Goal: Information Seeking & Learning: Learn about a topic

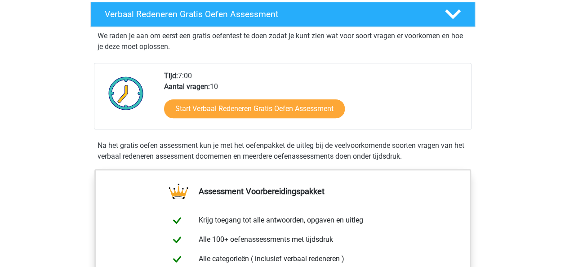
scroll to position [168, 0]
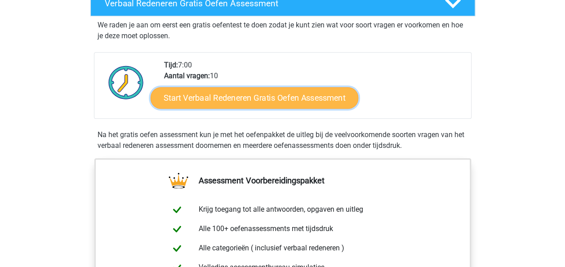
click at [288, 100] on link "Start Verbaal Redeneren Gratis Oefen Assessment" at bounding box center [254, 98] width 208 height 22
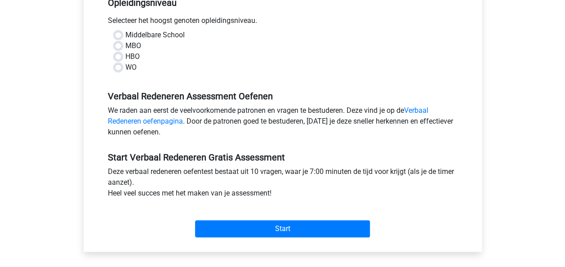
scroll to position [186, 0]
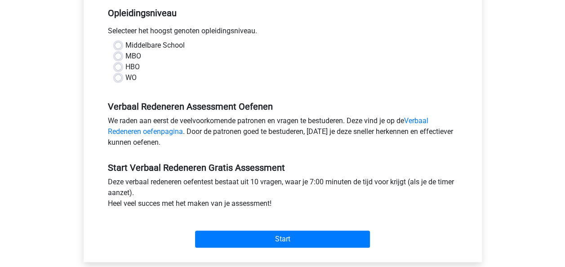
click at [125, 54] on label "MBO" at bounding box center [133, 56] width 16 height 11
click at [116, 54] on input "MBO" at bounding box center [118, 55] width 7 height 9
radio input "true"
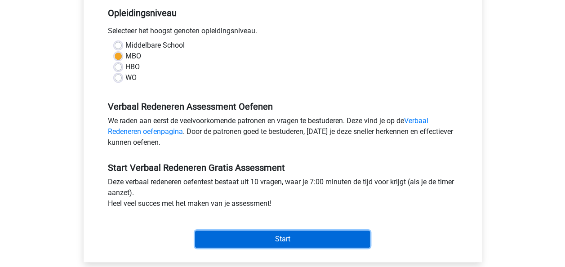
click at [277, 234] on input "Start" at bounding box center [282, 238] width 175 height 17
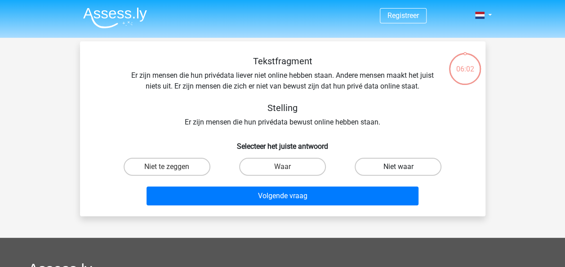
click at [405, 169] on label "Niet waar" at bounding box center [397, 167] width 87 height 18
click at [404, 169] on input "Niet waar" at bounding box center [401, 170] width 6 height 6
radio input "true"
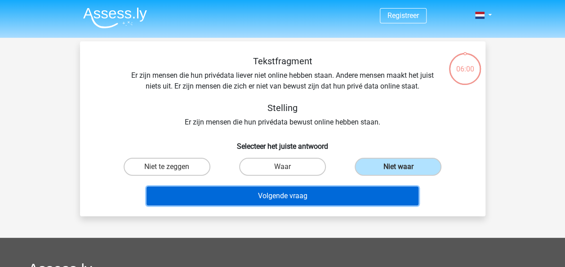
click at [332, 201] on button "Volgende vraag" at bounding box center [282, 195] width 272 height 19
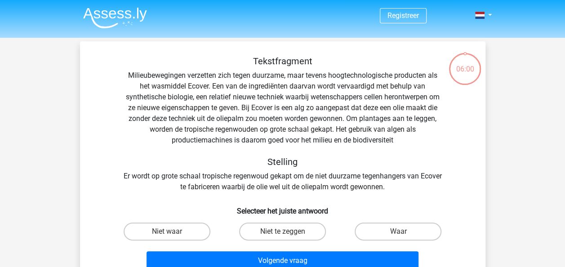
scroll to position [41, 0]
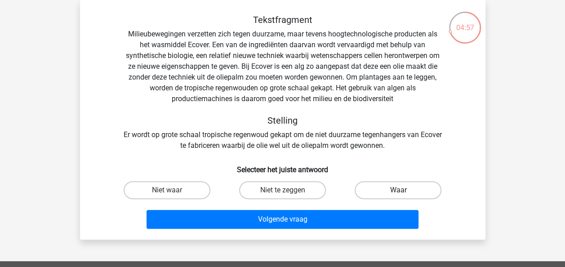
click at [381, 187] on label "Waar" at bounding box center [397, 190] width 87 height 18
click at [398, 190] on input "Waar" at bounding box center [401, 193] width 6 height 6
radio input "true"
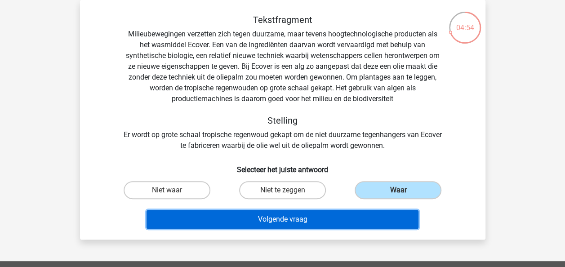
click at [324, 227] on button "Volgende vraag" at bounding box center [282, 219] width 272 height 19
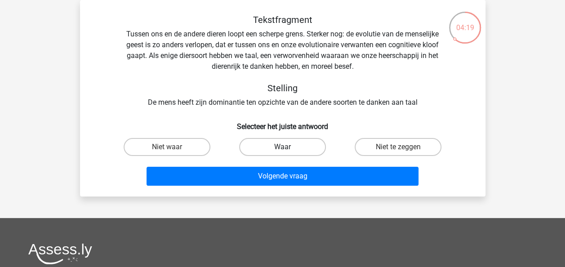
click at [298, 148] on label "Waar" at bounding box center [282, 147] width 87 height 18
click at [288, 148] on input "Waar" at bounding box center [285, 150] width 6 height 6
radio input "true"
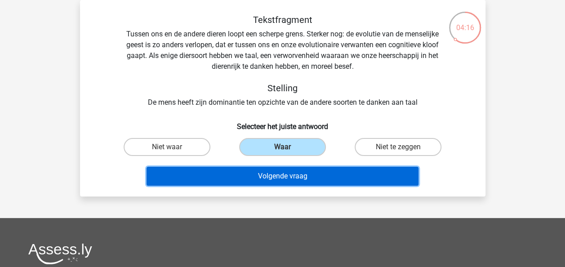
click at [297, 175] on button "Volgende vraag" at bounding box center [282, 176] width 272 height 19
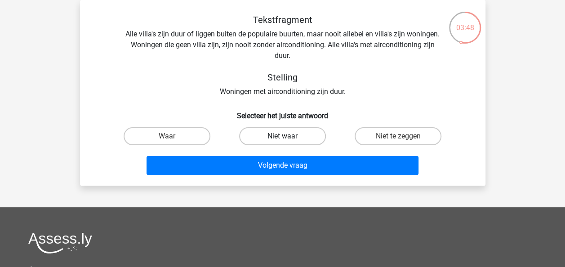
click at [279, 138] on label "Niet waar" at bounding box center [282, 136] width 87 height 18
click at [282, 138] on input "Niet waar" at bounding box center [285, 139] width 6 height 6
radio input "true"
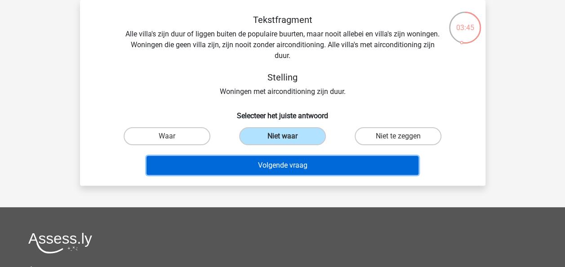
click at [289, 162] on button "Volgende vraag" at bounding box center [282, 165] width 272 height 19
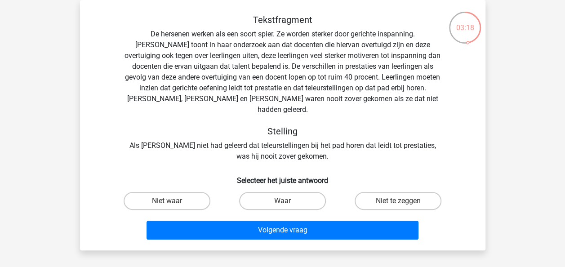
click at [285, 201] on input "Waar" at bounding box center [285, 204] width 6 height 6
radio input "true"
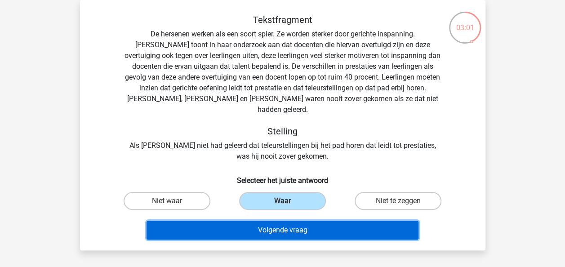
click at [298, 221] on button "Volgende vraag" at bounding box center [282, 230] width 272 height 19
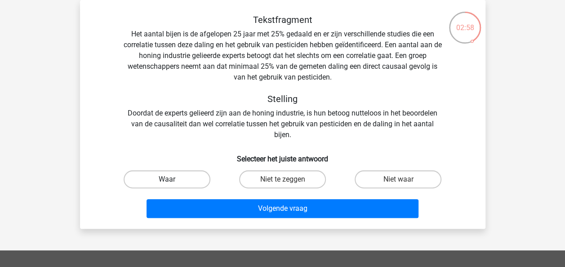
click at [188, 181] on label "Waar" at bounding box center [167, 179] width 87 height 18
click at [173, 181] on input "Waar" at bounding box center [170, 182] width 6 height 6
radio input "true"
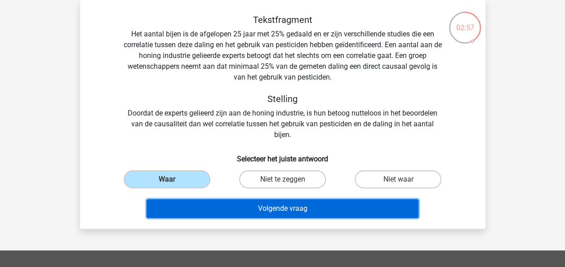
click at [283, 205] on button "Volgende vraag" at bounding box center [282, 208] width 272 height 19
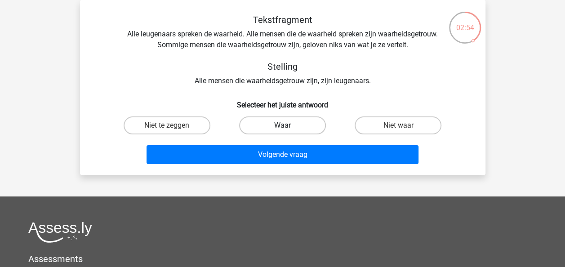
click at [301, 131] on label "Waar" at bounding box center [282, 125] width 87 height 18
click at [288, 131] on input "Waar" at bounding box center [285, 128] width 6 height 6
radio input "true"
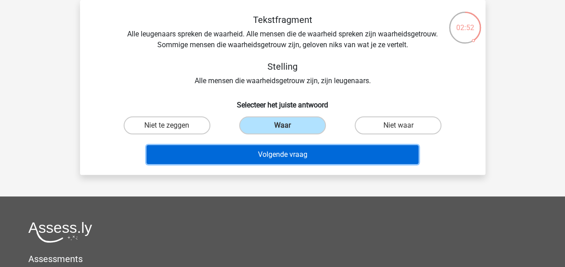
click at [311, 155] on button "Volgende vraag" at bounding box center [282, 154] width 272 height 19
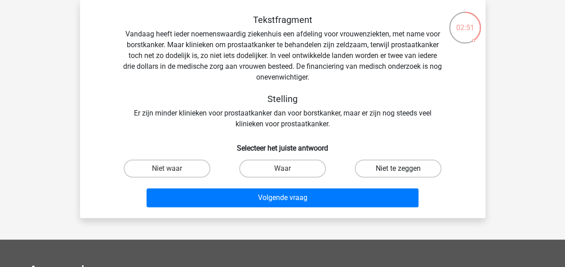
click at [411, 173] on label "Niet te zeggen" at bounding box center [397, 168] width 87 height 18
click at [404, 173] on input "Niet te zeggen" at bounding box center [401, 171] width 6 height 6
radio input "true"
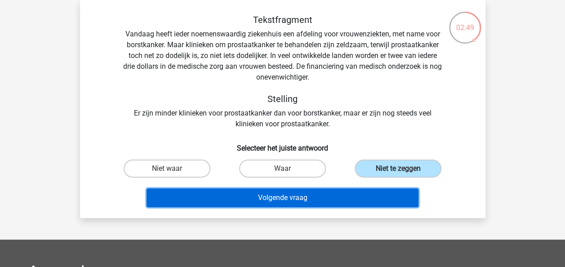
click at [341, 202] on button "Volgende vraag" at bounding box center [282, 197] width 272 height 19
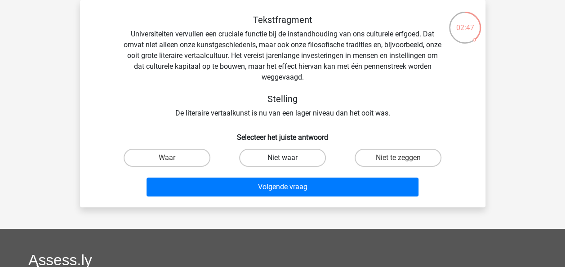
click at [294, 158] on label "Niet waar" at bounding box center [282, 158] width 87 height 18
click at [288, 158] on input "Niet waar" at bounding box center [285, 161] width 6 height 6
radio input "true"
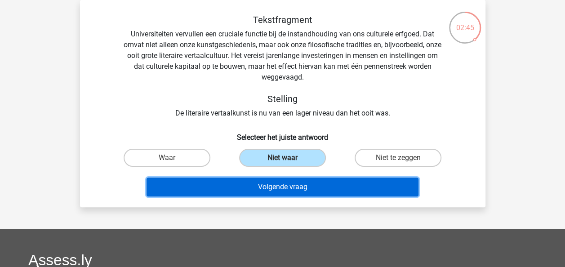
click at [308, 188] on button "Volgende vraag" at bounding box center [282, 186] width 272 height 19
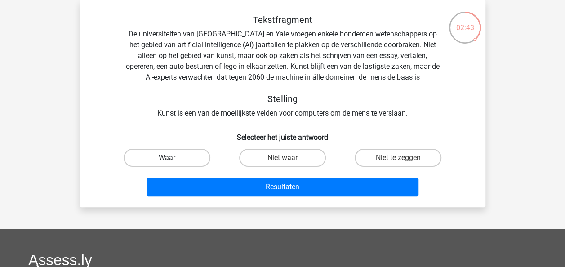
click at [179, 160] on label "Waar" at bounding box center [167, 158] width 87 height 18
click at [173, 160] on input "Waar" at bounding box center [170, 161] width 6 height 6
radio input "true"
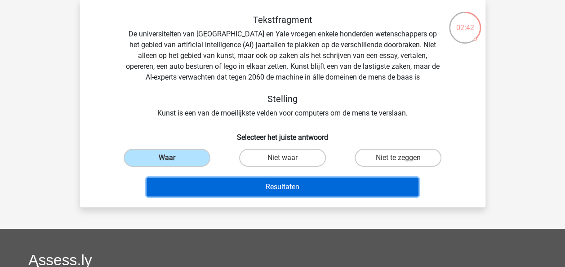
click at [269, 186] on button "Resultaten" at bounding box center [282, 186] width 272 height 19
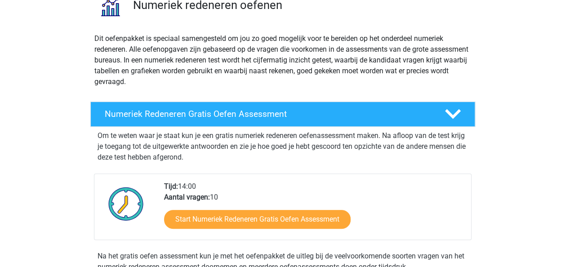
scroll to position [93, 0]
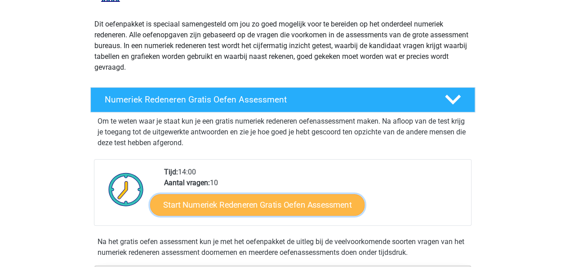
click at [257, 200] on link "Start Numeriek Redeneren Gratis Oefen Assessment" at bounding box center [257, 205] width 214 height 22
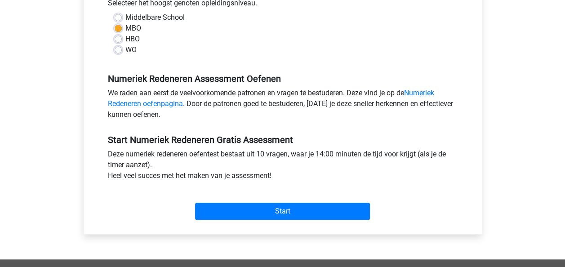
scroll to position [215, 0]
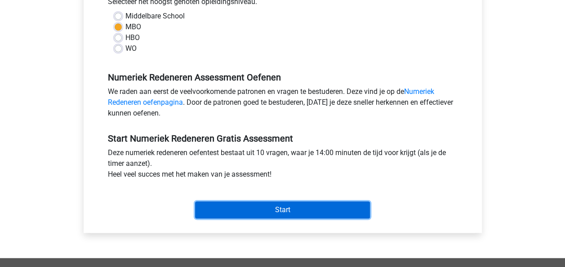
click at [291, 204] on input "Start" at bounding box center [282, 209] width 175 height 17
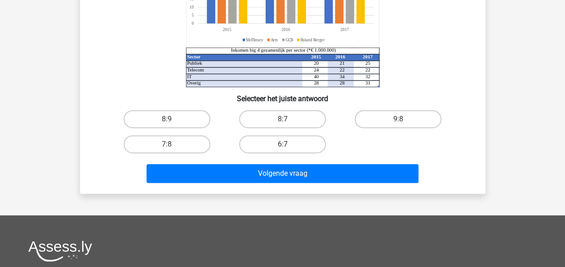
scroll to position [145, 0]
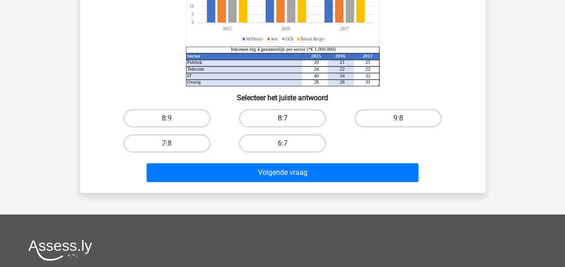
click at [270, 124] on label "8:7" at bounding box center [282, 118] width 87 height 18
click at [282, 124] on input "8:7" at bounding box center [285, 121] width 6 height 6
radio input "true"
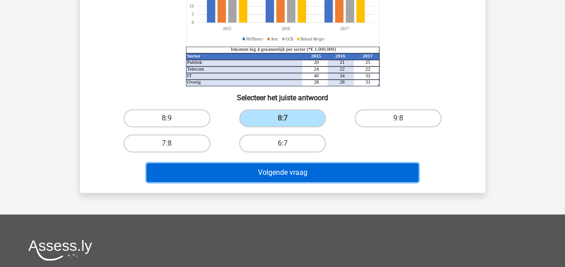
click at [278, 179] on button "Volgende vraag" at bounding box center [282, 172] width 272 height 19
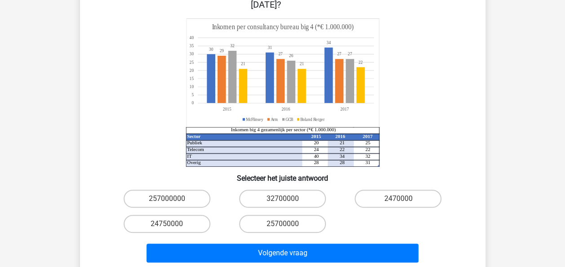
scroll to position [41, 0]
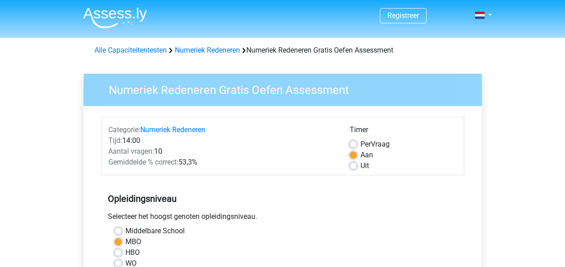
scroll to position [214, 0]
